Goal: Navigation & Orientation: Find specific page/section

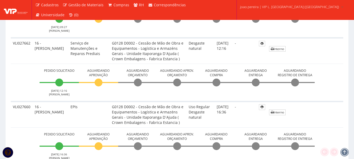
scroll to position [262, 0]
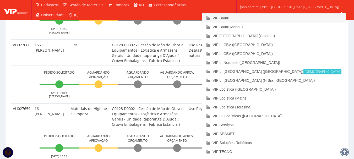
click at [258, 17] on link "VIP Bauru" at bounding box center [273, 18] width 143 height 9
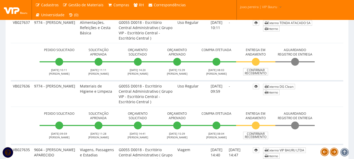
scroll to position [524, 0]
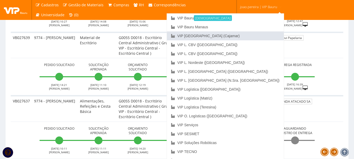
click at [256, 35] on link "VIP [GEOGRAPHIC_DATA] (Cajamar)" at bounding box center [225, 35] width 117 height 9
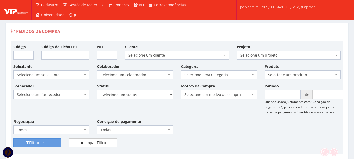
click at [226, 112] on div "Fornecedor Selecione um fornecedor ******** ******** 1000 MARCAS BRASIL 123 MIL…" at bounding box center [176, 110] width 335 height 55
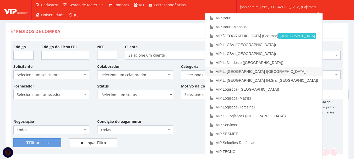
click at [270, 73] on link "VIP L. [GEOGRAPHIC_DATA] ([GEOGRAPHIC_DATA])" at bounding box center [263, 71] width 117 height 9
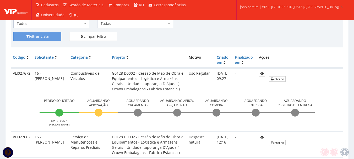
scroll to position [183, 0]
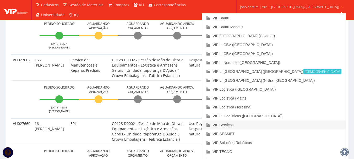
click at [256, 126] on link "VIP Serviços" at bounding box center [273, 125] width 143 height 9
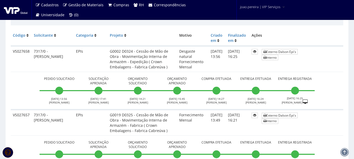
scroll to position [105, 0]
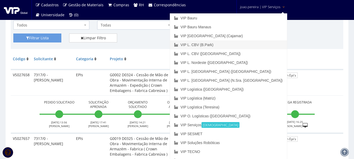
click at [251, 45] on link "VIP L. CBV (B.Park)" at bounding box center [228, 44] width 117 height 9
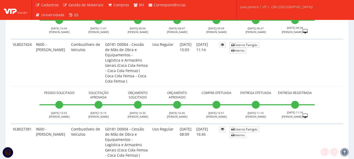
scroll to position [812, 0]
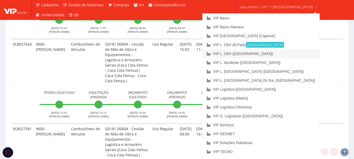
click at [257, 53] on link "VIP L. CBV ([GEOGRAPHIC_DATA])" at bounding box center [261, 53] width 117 height 9
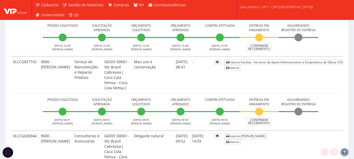
scroll to position [183, 0]
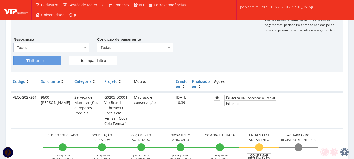
scroll to position [79, 0]
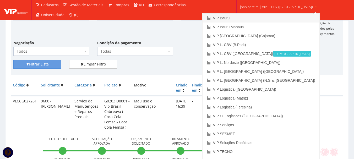
click at [252, 17] on link "VIP Bauru" at bounding box center [261, 18] width 117 height 9
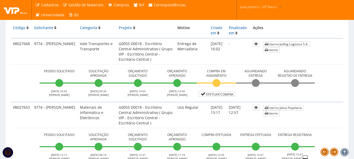
scroll to position [105, 0]
